Goal: Information Seeking & Learning: Compare options

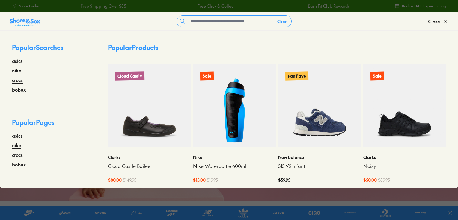
click at [228, 20] on input "text" at bounding box center [230, 21] width 84 height 11
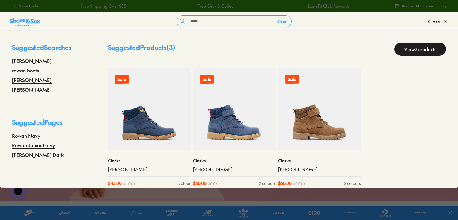
type input "*********"
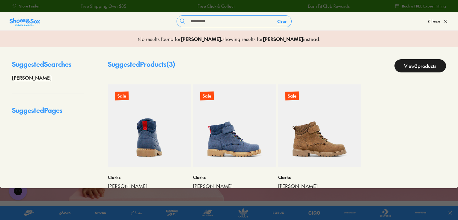
scroll to position [24, 0]
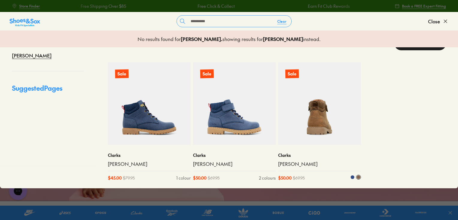
click at [321, 109] on img at bounding box center [319, 103] width 83 height 83
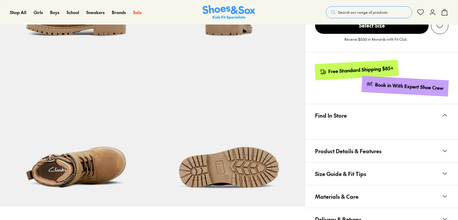
select select "*"
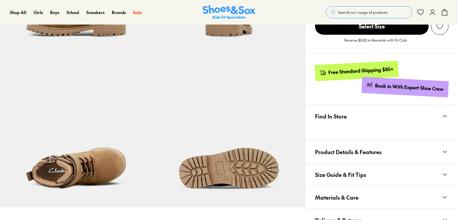
click at [355, 193] on span "Materials & Care" at bounding box center [336, 198] width 43 height 18
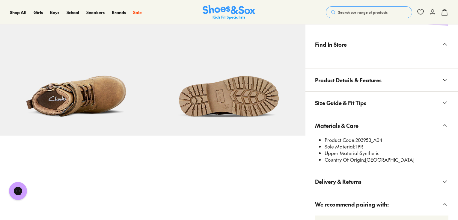
scroll to position [0, 0]
drag, startPoint x: 356, startPoint y: 139, endPoint x: 370, endPoint y: 139, distance: 14.4
click at [370, 139] on li "Product Code: 203953_A04" at bounding box center [386, 140] width 124 height 7
copy li "203953"
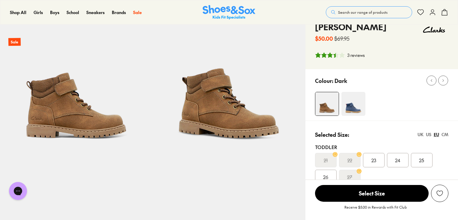
scroll to position [23, 0]
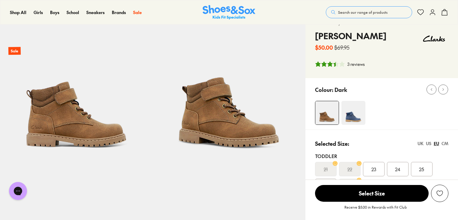
click at [345, 115] on img at bounding box center [353, 113] width 24 height 24
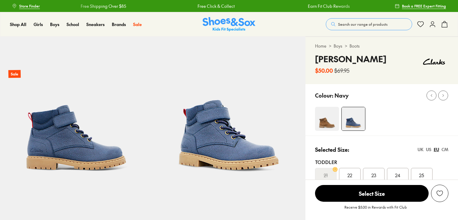
select select "*"
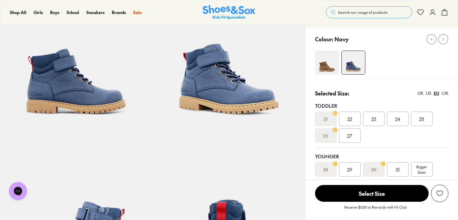
scroll to position [48, 0]
